Goal: Navigation & Orientation: Understand site structure

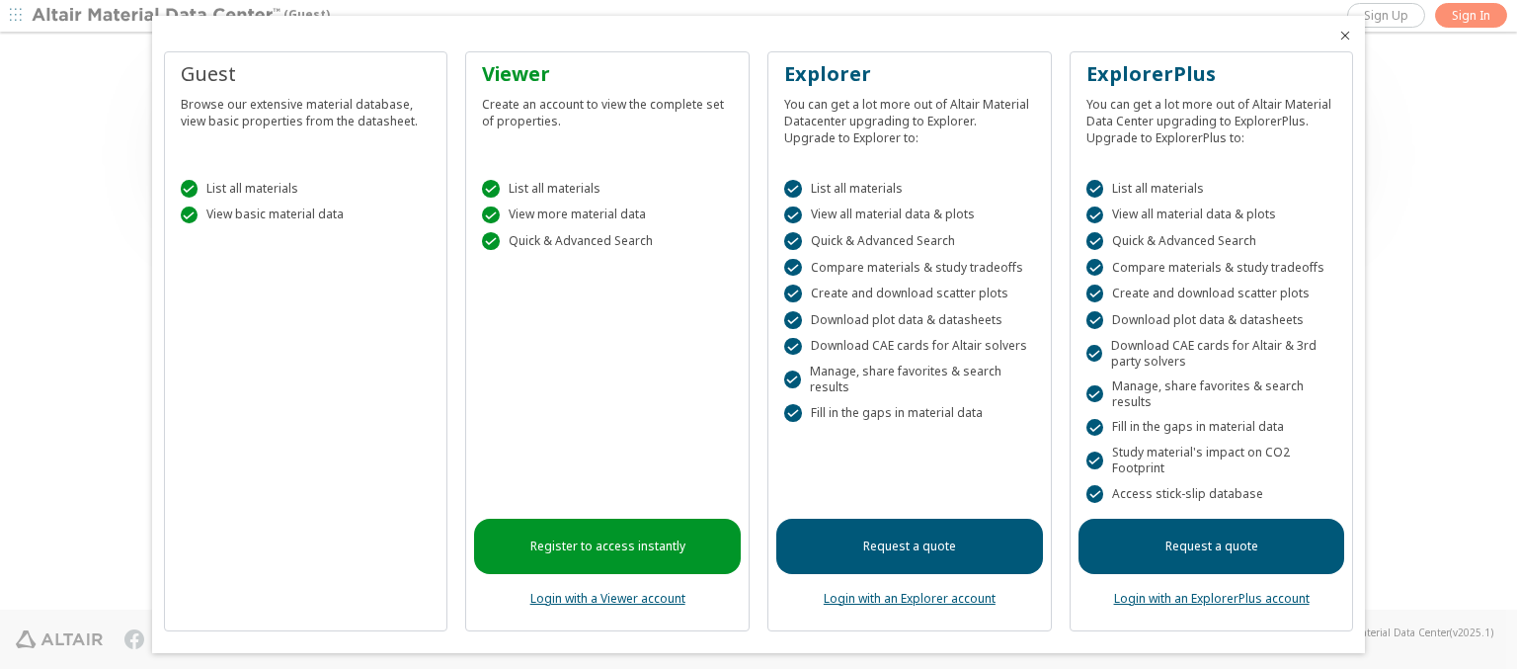
click at [1337, 36] on icon "Close" at bounding box center [1345, 36] width 16 height 16
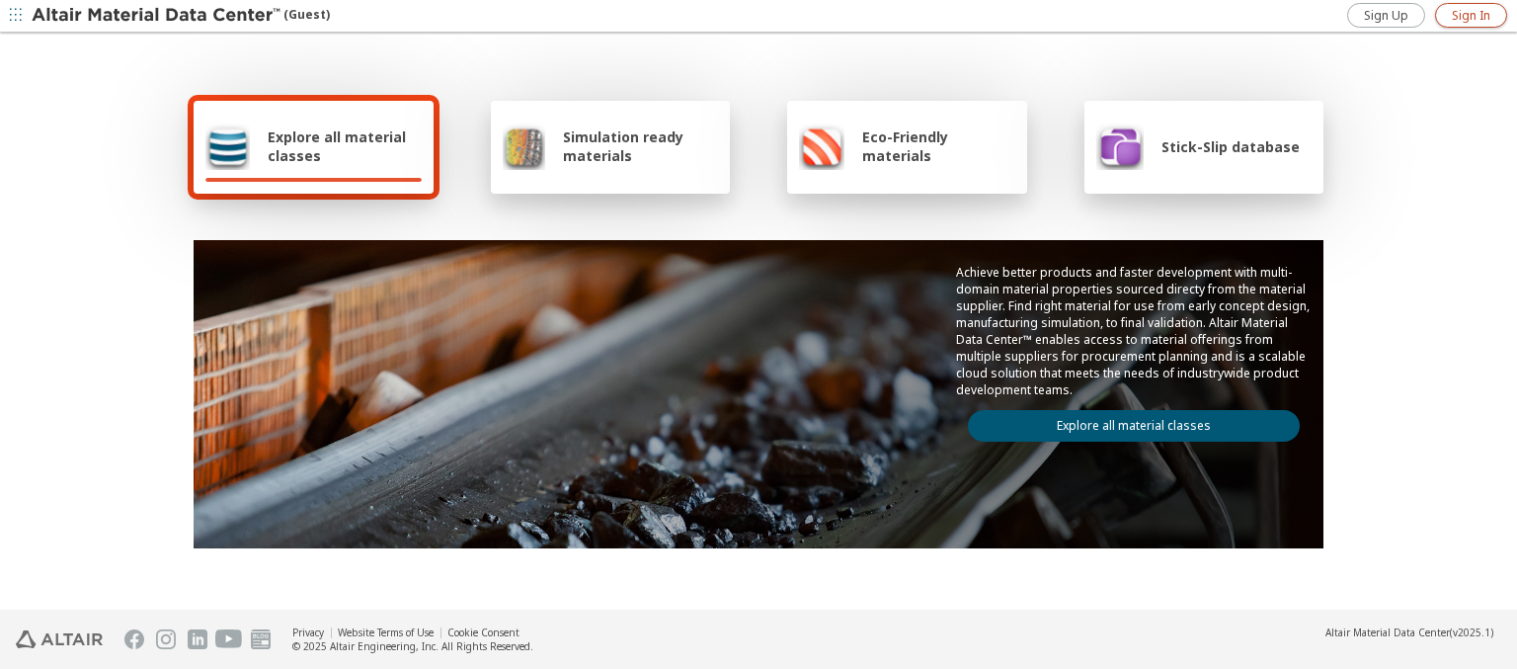
click at [1471, 15] on span "Sign In" at bounding box center [1471, 16] width 39 height 16
click at [157, 16] on img at bounding box center [158, 16] width 252 height 20
click at [337, 146] on span "Explore all material classes" at bounding box center [345, 146] width 154 height 38
click at [1126, 421] on link "Explore all material classes" at bounding box center [1134, 426] width 332 height 32
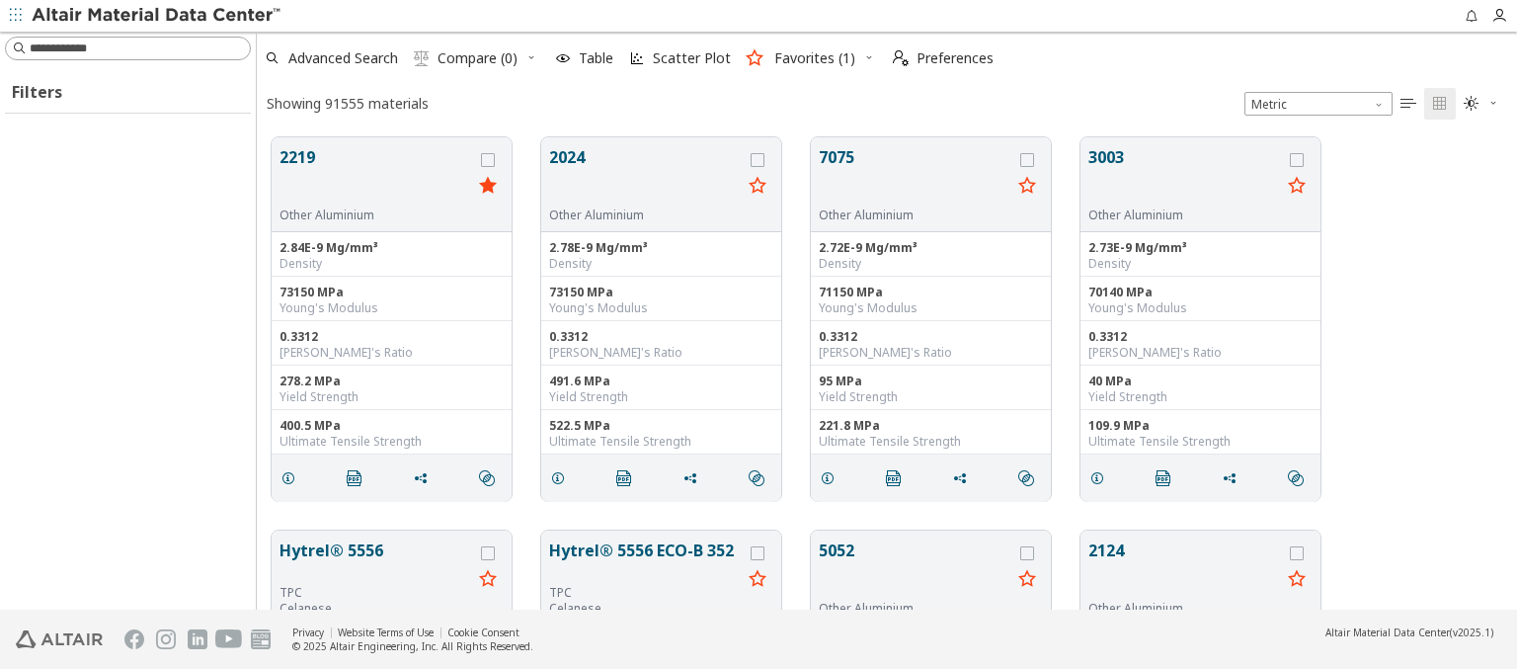
scroll to position [472, 1245]
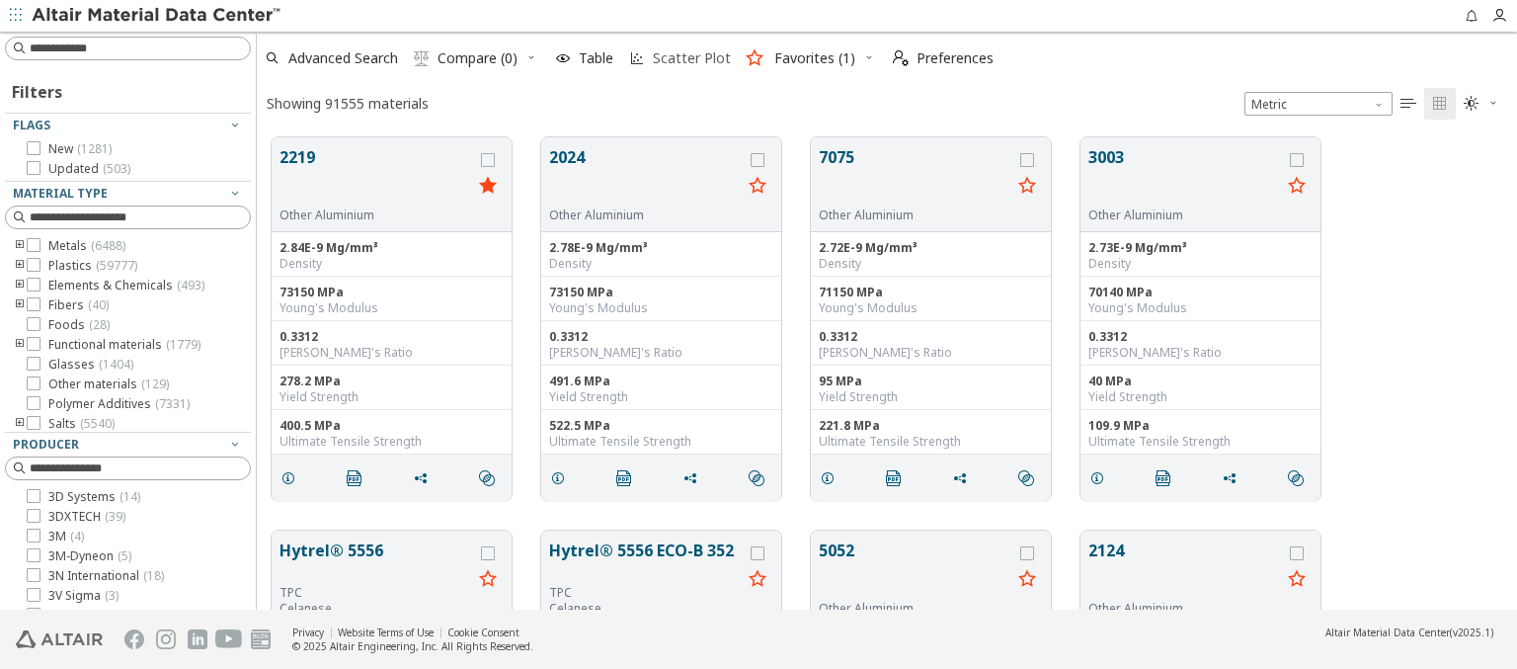
click at [678, 58] on span "Scatter Plot" at bounding box center [692, 58] width 78 height 14
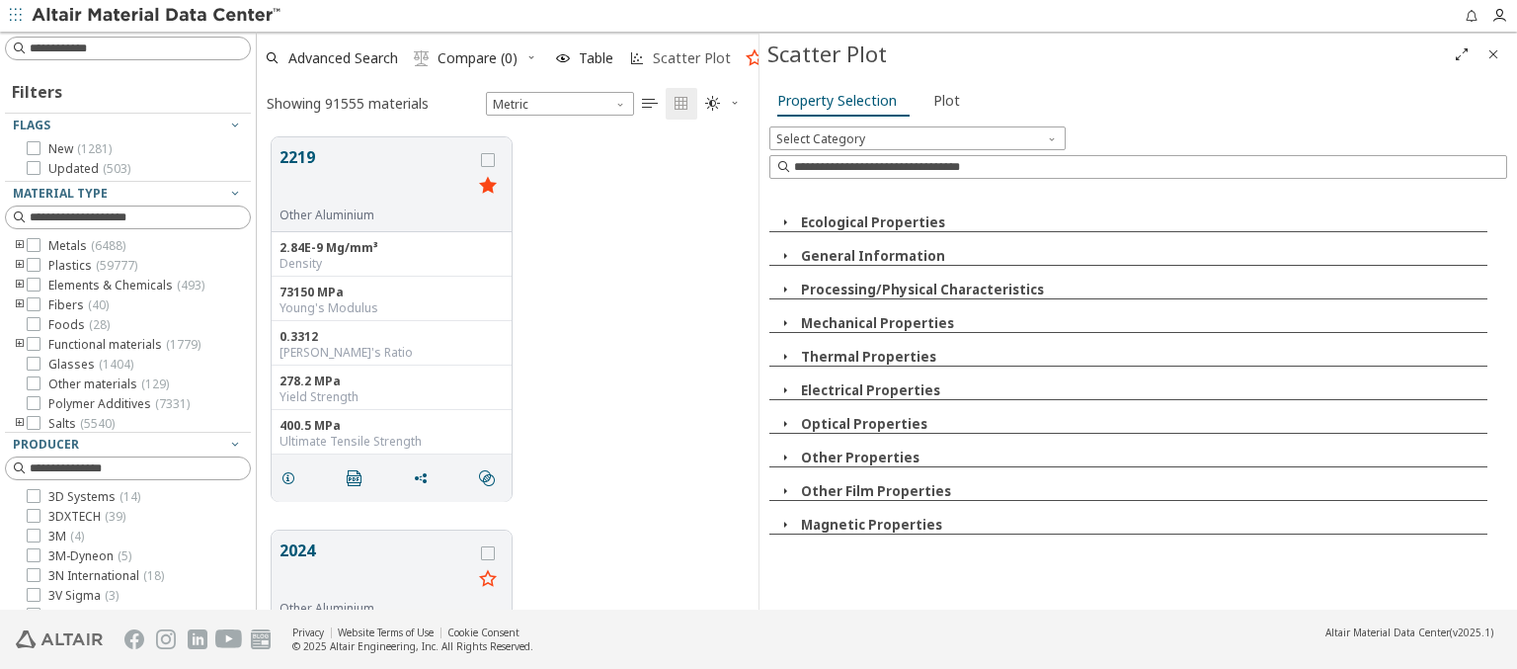
scroll to position [472, 486]
click at [784, 221] on icon "button" at bounding box center [785, 222] width 16 height 16
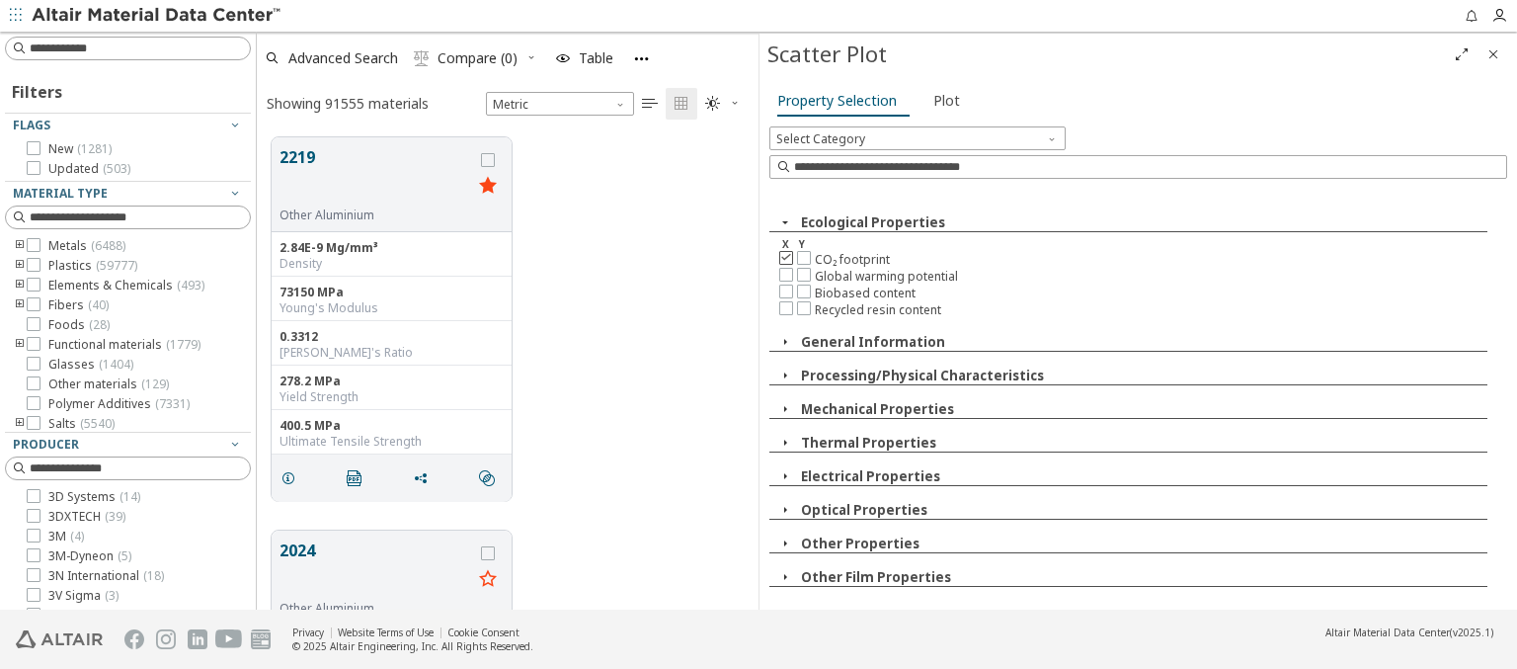
click at [785, 256] on icon at bounding box center [786, 257] width 14 height 14
click at [803, 273] on icon at bounding box center [804, 274] width 14 height 14
click at [157, 16] on img at bounding box center [158, 16] width 252 height 20
